Goal: Information Seeking & Learning: Learn about a topic

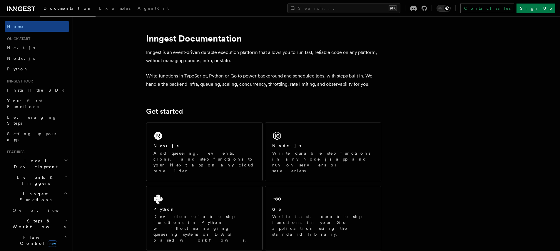
click at [27, 5] on icon at bounding box center [21, 8] width 28 height 7
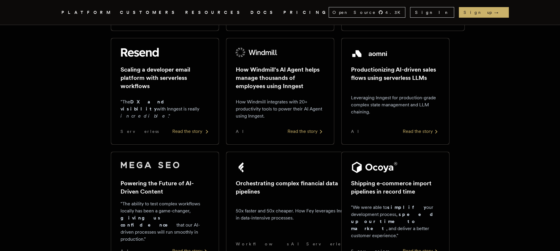
scroll to position [209, 0]
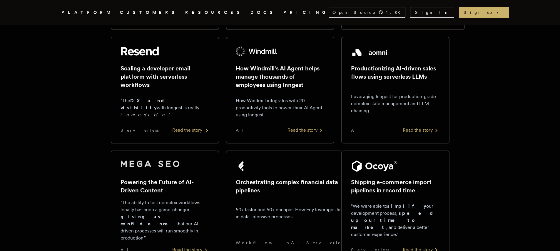
click at [145, 94] on div ""The DX and visibility with Inngest is really incredible ."" at bounding box center [165, 108] width 89 height 28
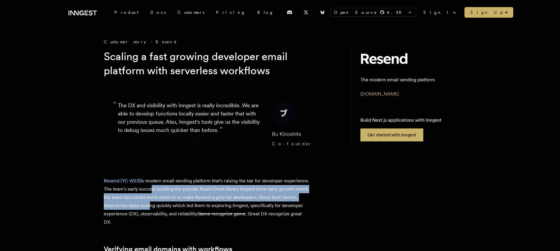
drag, startPoint x: 173, startPoint y: 187, endPoint x: 175, endPoint y: 208, distance: 20.7
click at [175, 208] on p "Resend (YC W23) is modern email sending platform that's raising the bar for dev…" at bounding box center [207, 200] width 206 height 49
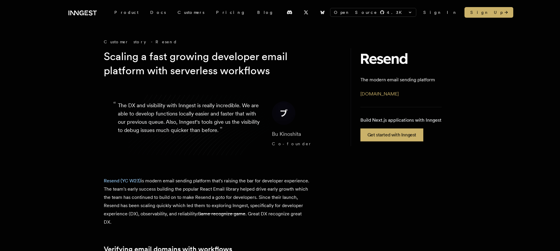
click at [175, 208] on p "Resend (YC W23) is modern email sending platform that's raising the bar for dev…" at bounding box center [207, 200] width 206 height 49
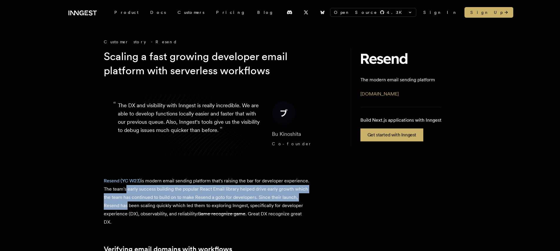
drag, startPoint x: 150, startPoint y: 190, endPoint x: 152, endPoint y: 205, distance: 14.9
click at [152, 205] on p "Resend (YC W23) is modern email sending platform that's raising the bar for dev…" at bounding box center [207, 200] width 206 height 49
drag, startPoint x: 139, startPoint y: 190, endPoint x: 143, endPoint y: 207, distance: 18.1
click at [143, 207] on p "Resend (YC W23) is modern email sending platform that's raising the bar for dev…" at bounding box center [207, 200] width 206 height 49
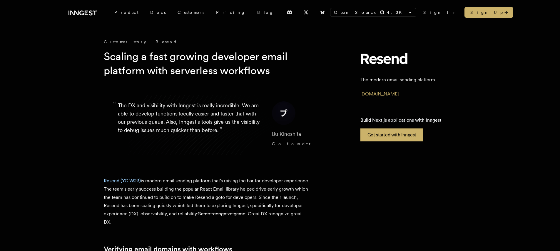
click at [143, 208] on p "Resend (YC W23) is modern email sending platform that's raising the bar for dev…" at bounding box center [207, 200] width 206 height 49
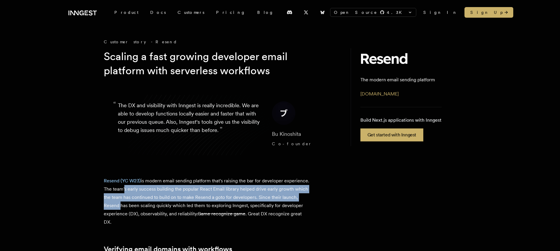
drag, startPoint x: 147, startPoint y: 191, endPoint x: 146, endPoint y: 206, distance: 15.0
click at [146, 206] on p "Resend (YC W23) is modern email sending platform that's raising the bar for dev…" at bounding box center [207, 200] width 206 height 49
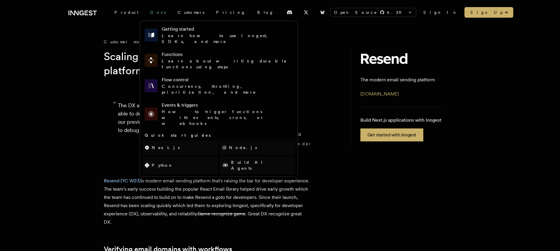
click at [145, 17] on link "Docs" at bounding box center [157, 12] width 27 height 11
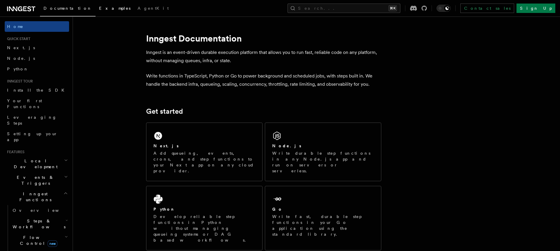
click at [99, 10] on span "Examples" at bounding box center [114, 8] width 31 height 5
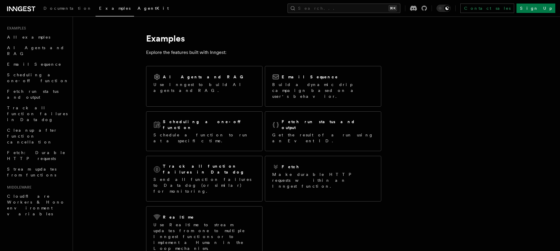
click at [134, 9] on link "AgentKit" at bounding box center [153, 9] width 38 height 14
